Goal: Information Seeking & Learning: Understand process/instructions

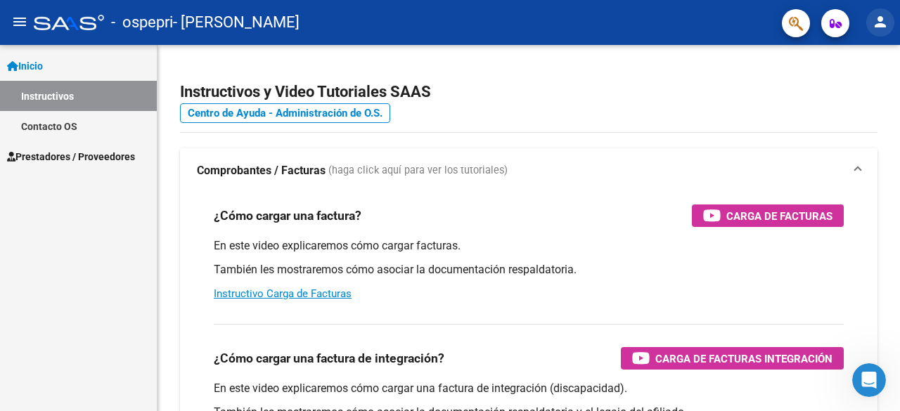
click at [874, 25] on mat-icon "person" at bounding box center [880, 21] width 17 height 17
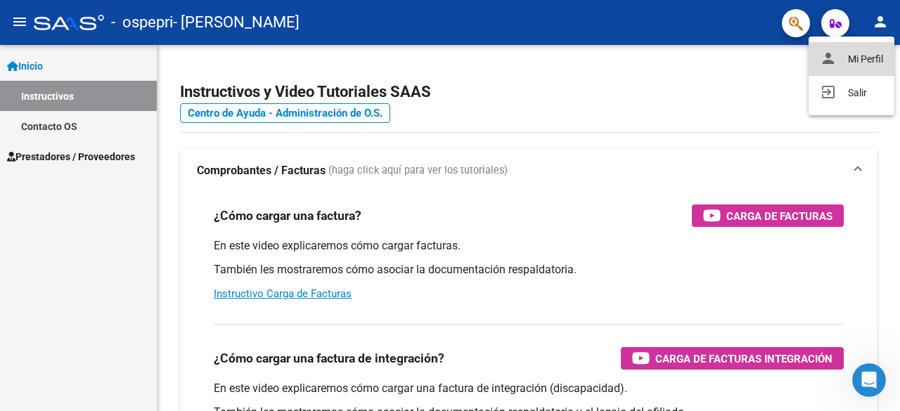
click at [861, 47] on button "person Mi Perfil" at bounding box center [852, 59] width 86 height 34
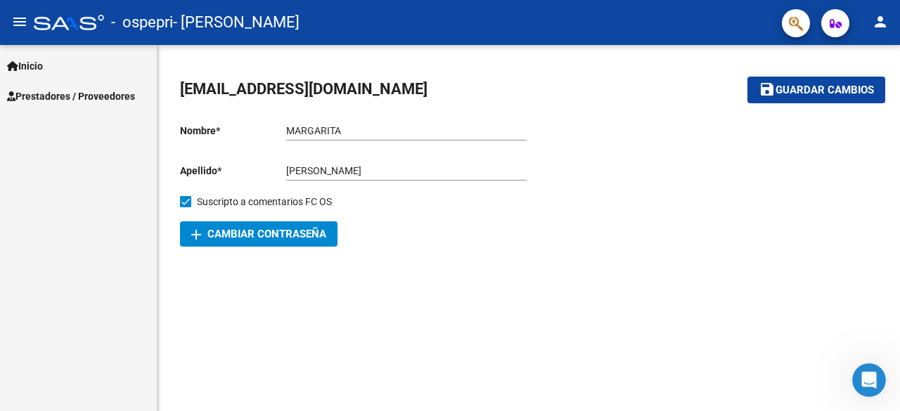
click at [861, 47] on div "[EMAIL_ADDRESS][DOMAIN_NAME] save Guardar cambios Nombre * [PERSON_NAME] nombre…" at bounding box center [529, 163] width 743 height 236
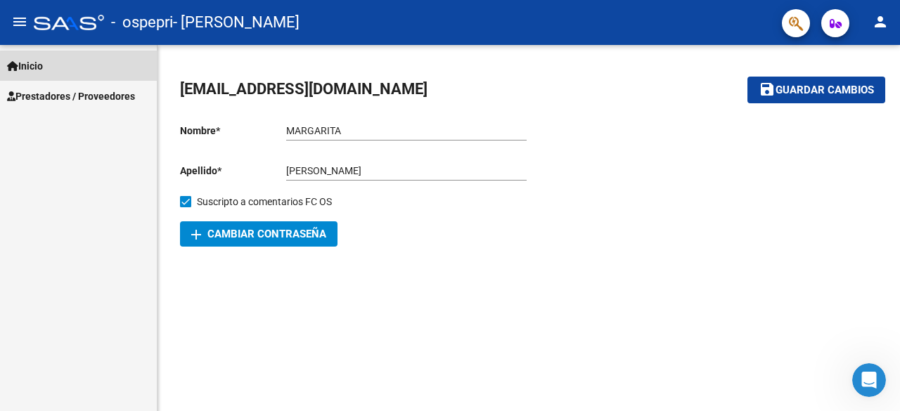
click at [48, 54] on link "Inicio" at bounding box center [78, 66] width 157 height 30
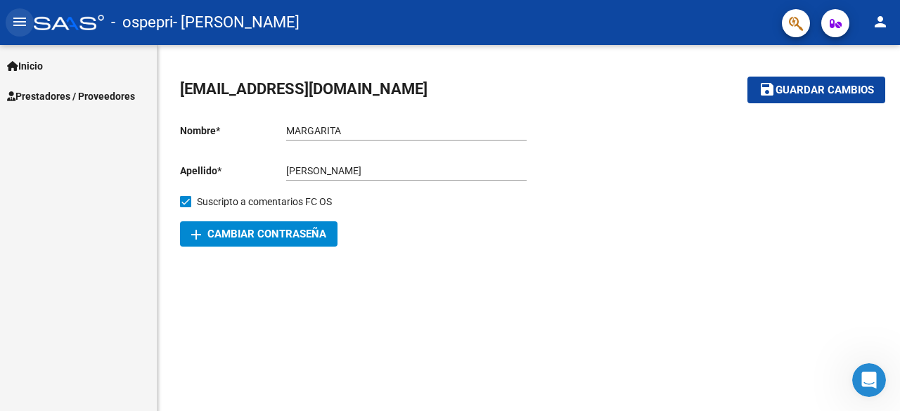
click at [21, 25] on mat-icon "menu" at bounding box center [19, 21] width 17 height 17
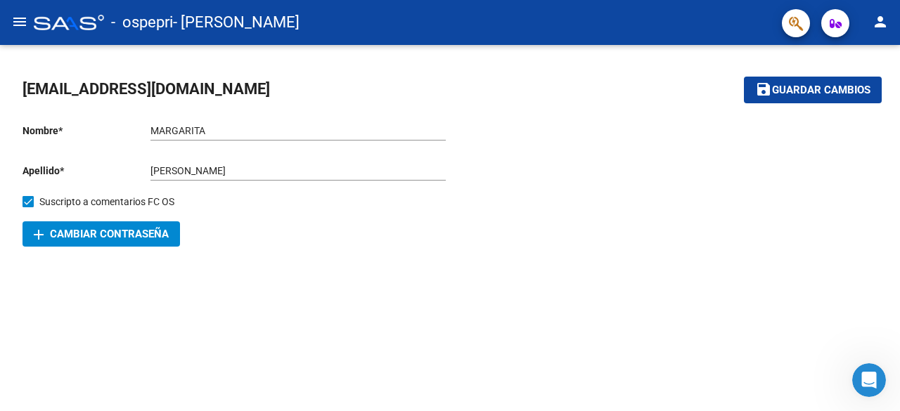
click at [44, 20] on div at bounding box center [69, 22] width 70 height 15
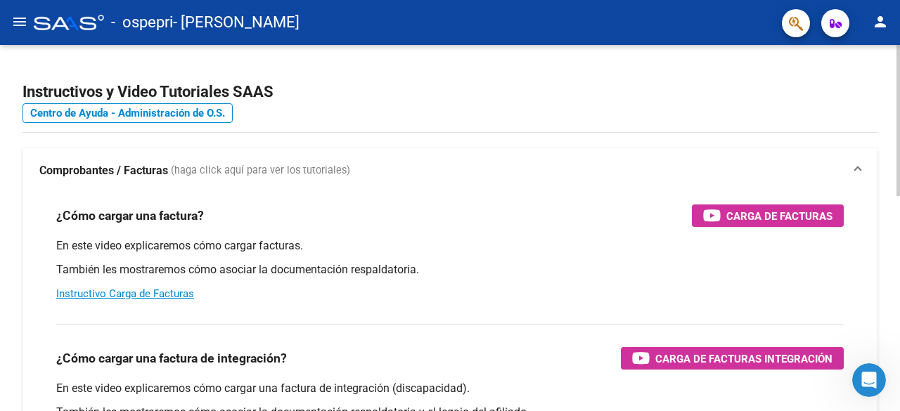
click at [854, 167] on span "Comprobantes / Facturas (haga click aquí para ver los tutoriales)" at bounding box center [447, 170] width 816 height 15
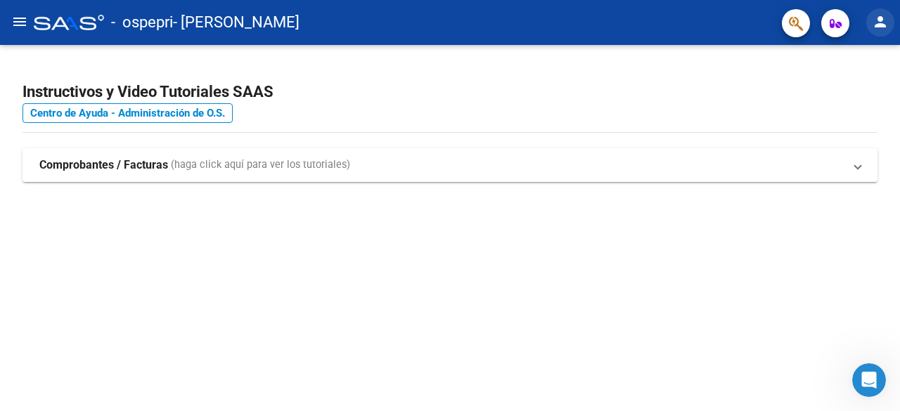
click at [882, 24] on mat-icon "person" at bounding box center [880, 21] width 17 height 17
